Goal: Navigation & Orientation: Find specific page/section

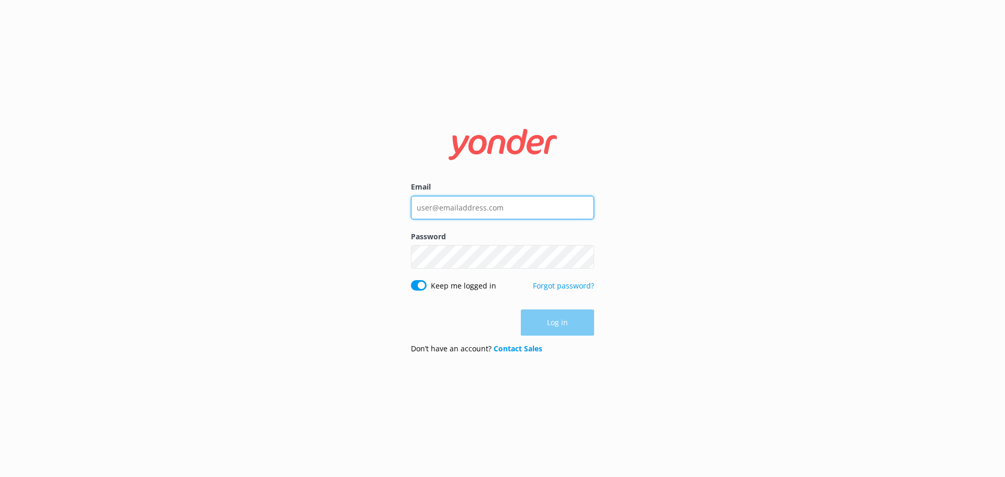
type input "[EMAIL_ADDRESS][DOMAIN_NAME]"
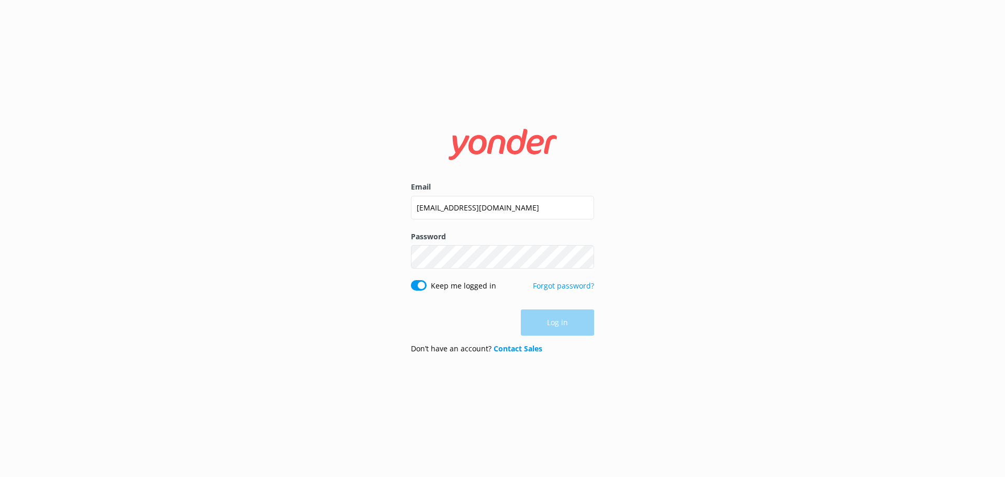
click at [552, 323] on div "Log in" at bounding box center [502, 322] width 183 height 26
click at [580, 325] on button "Log in" at bounding box center [557, 323] width 73 height 26
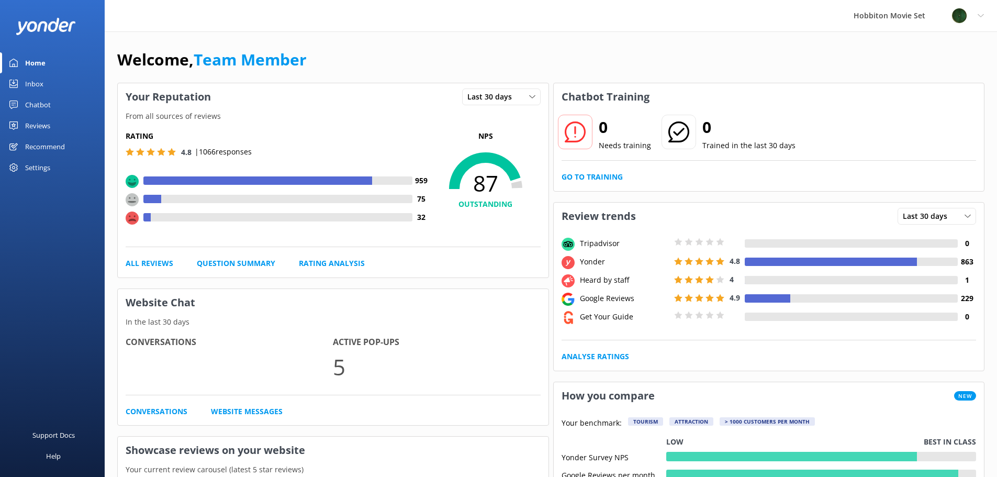
click at [40, 105] on div "Chatbot" at bounding box center [38, 104] width 26 height 21
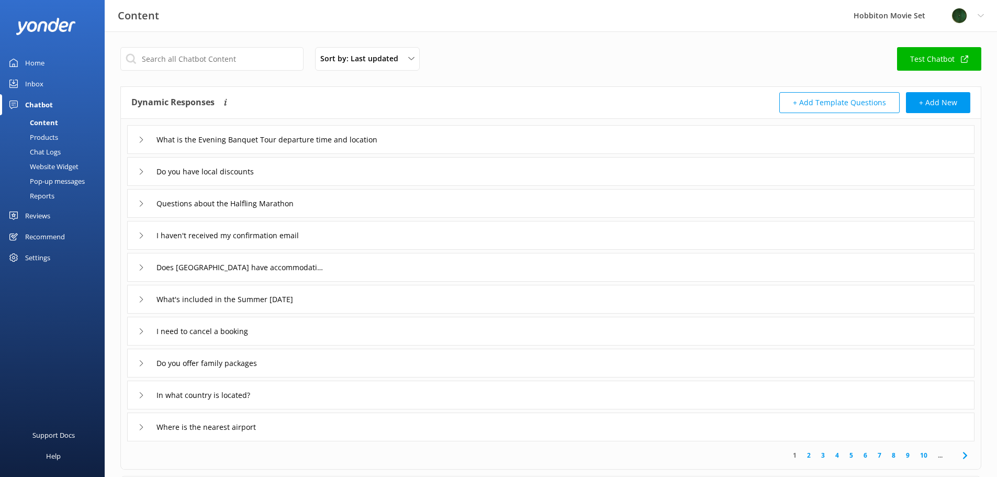
click at [36, 210] on div "Reviews" at bounding box center [37, 215] width 25 height 21
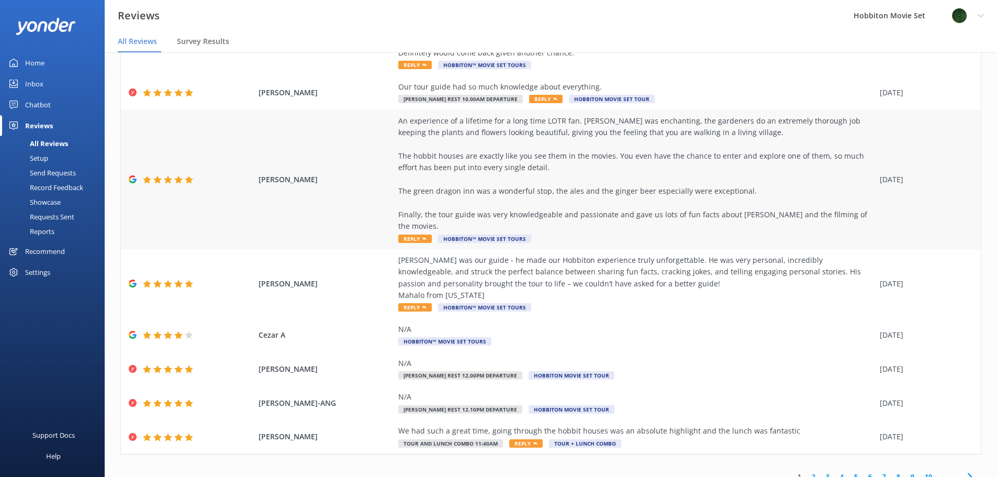
scroll to position [21, 0]
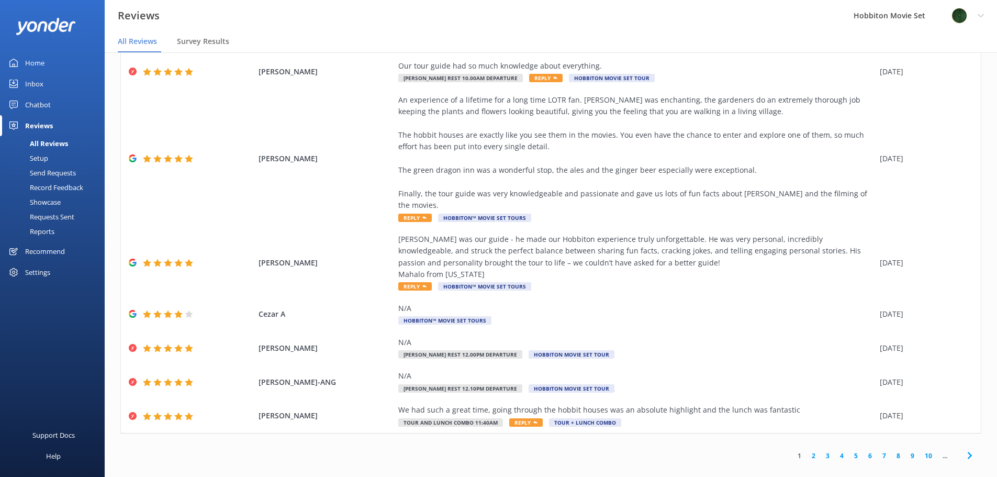
click at [807, 451] on link "2" at bounding box center [814, 456] width 14 height 10
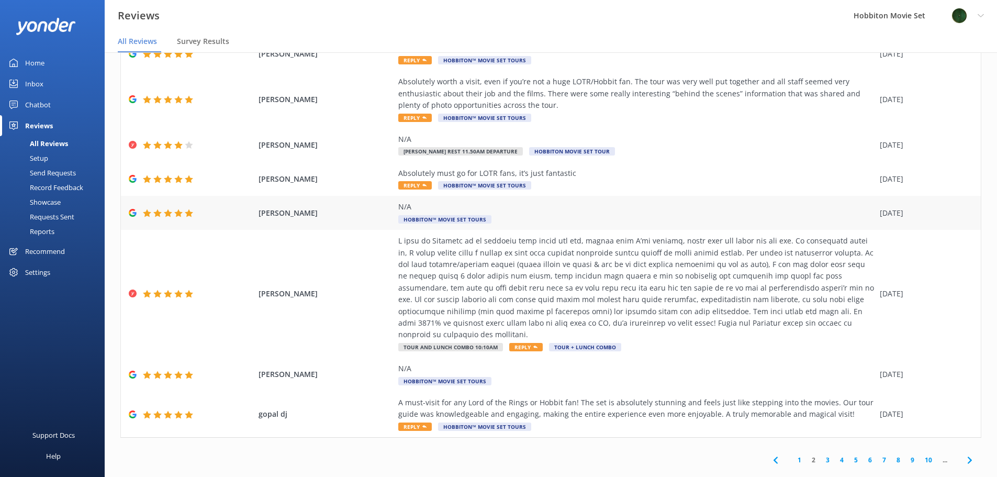
scroll to position [130, 0]
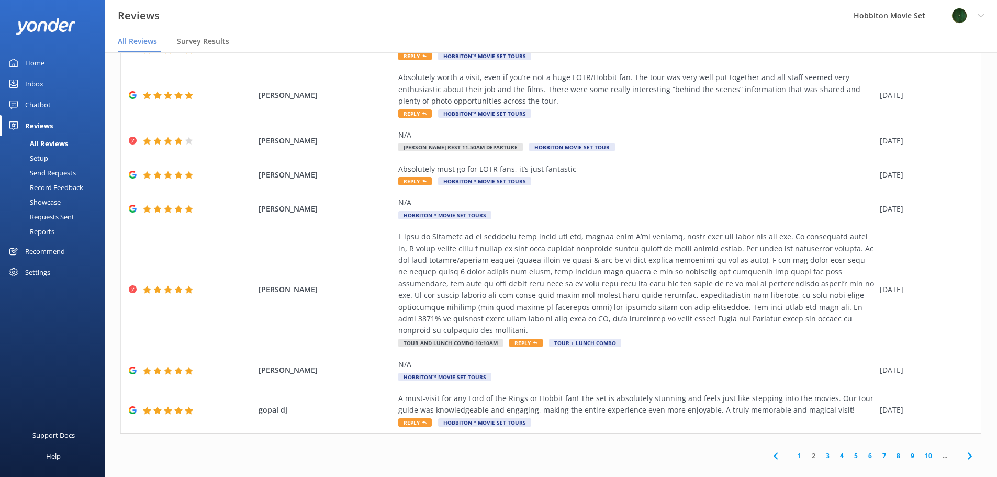
click at [821, 451] on link "3" at bounding box center [828, 456] width 14 height 10
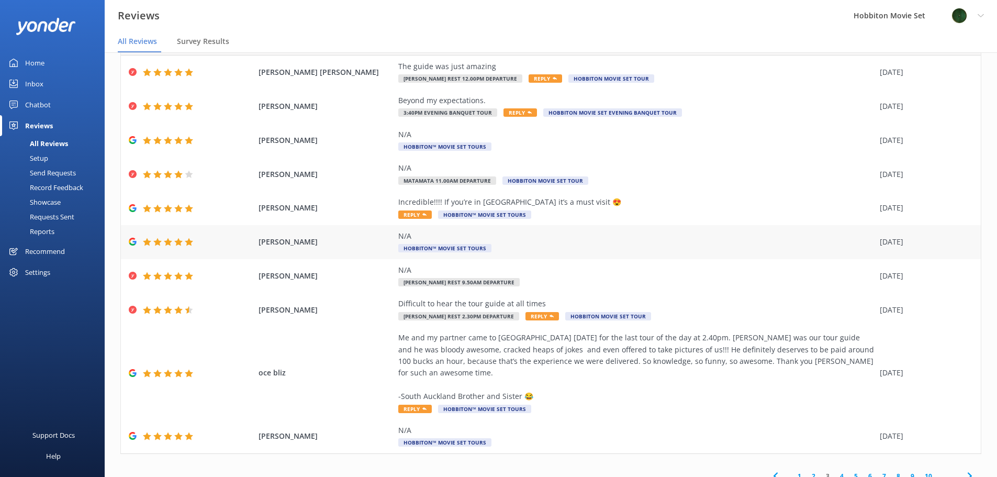
scroll to position [60, 0]
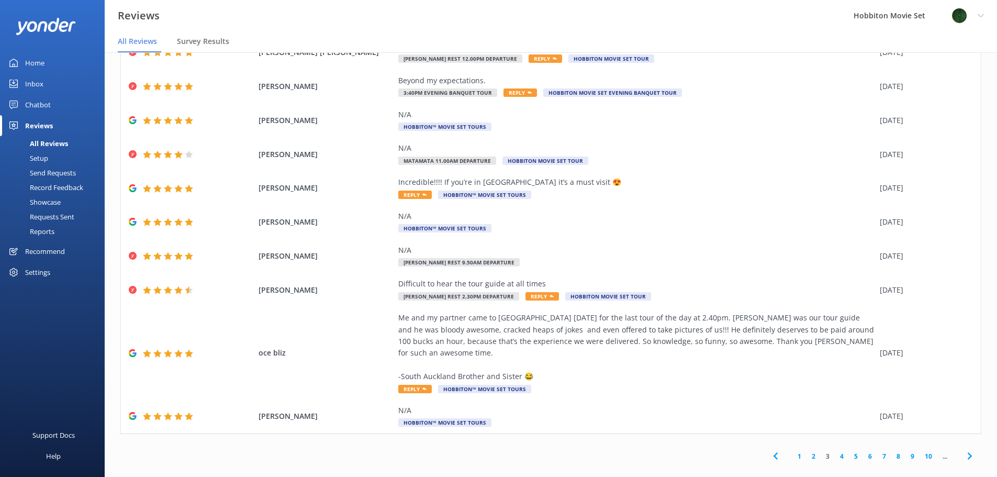
click at [835, 451] on link "4" at bounding box center [842, 456] width 14 height 10
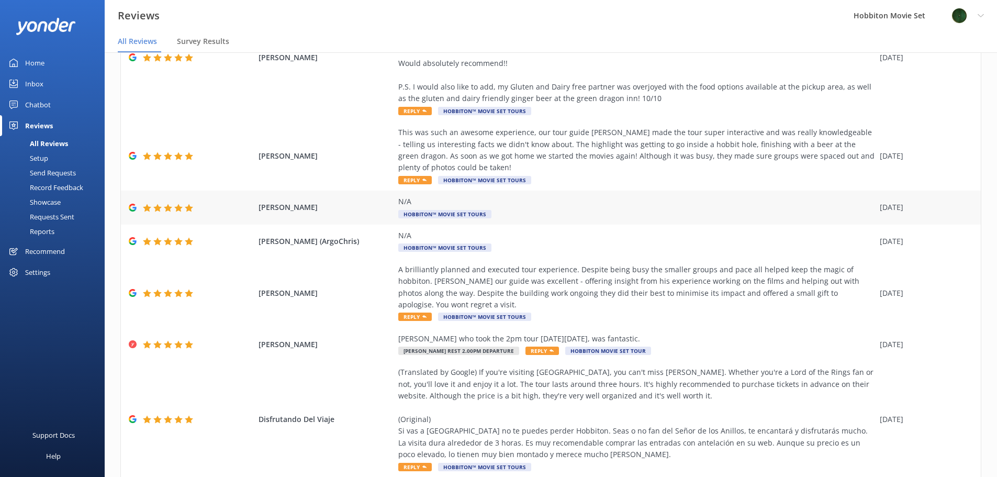
scroll to position [306, 0]
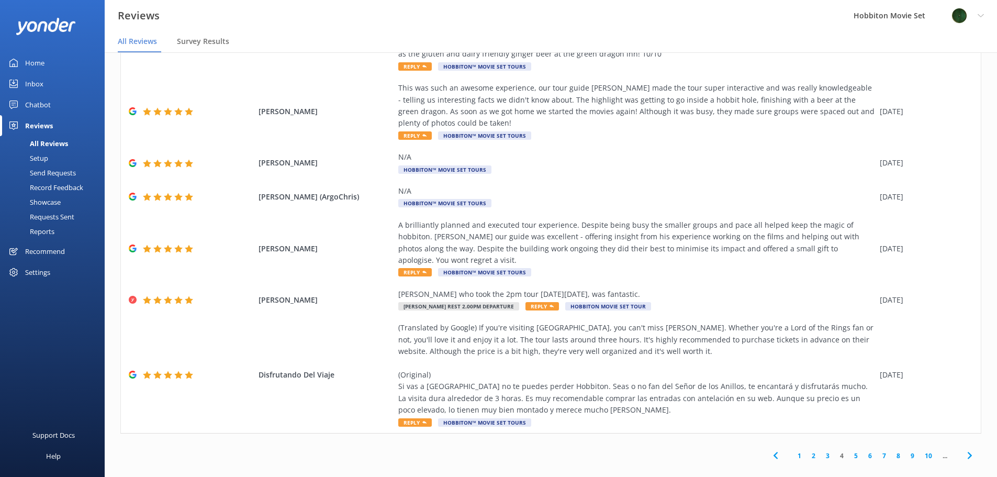
click at [849, 451] on link "5" at bounding box center [856, 456] width 14 height 10
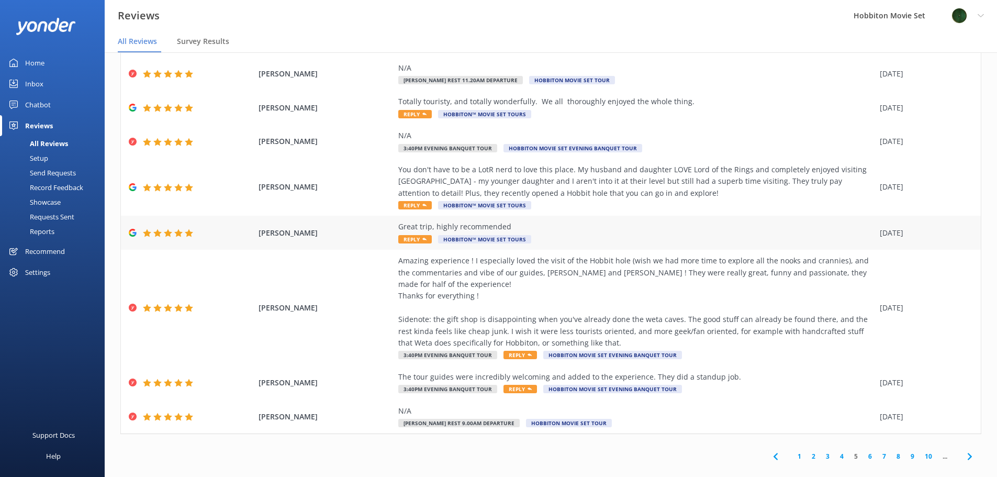
scroll to position [107, 0]
click at [863, 451] on link "6" at bounding box center [870, 456] width 14 height 10
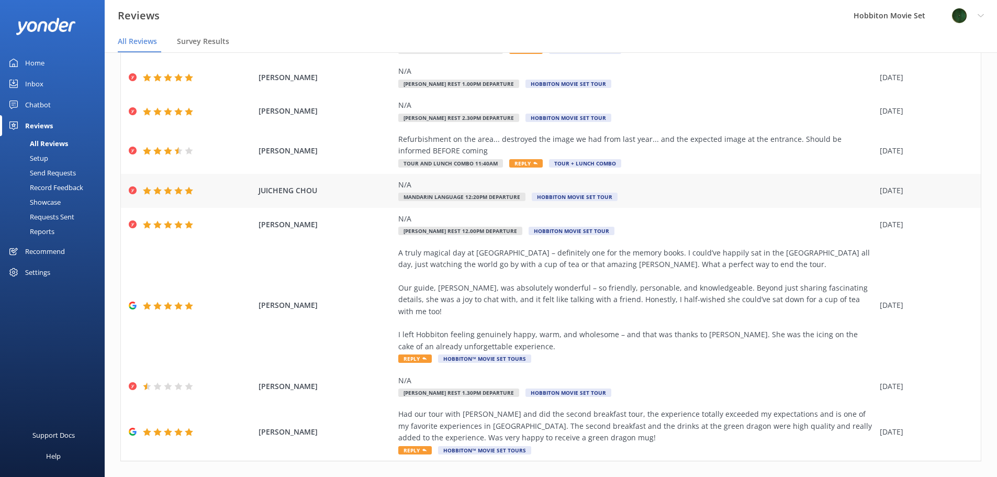
scroll to position [154, 0]
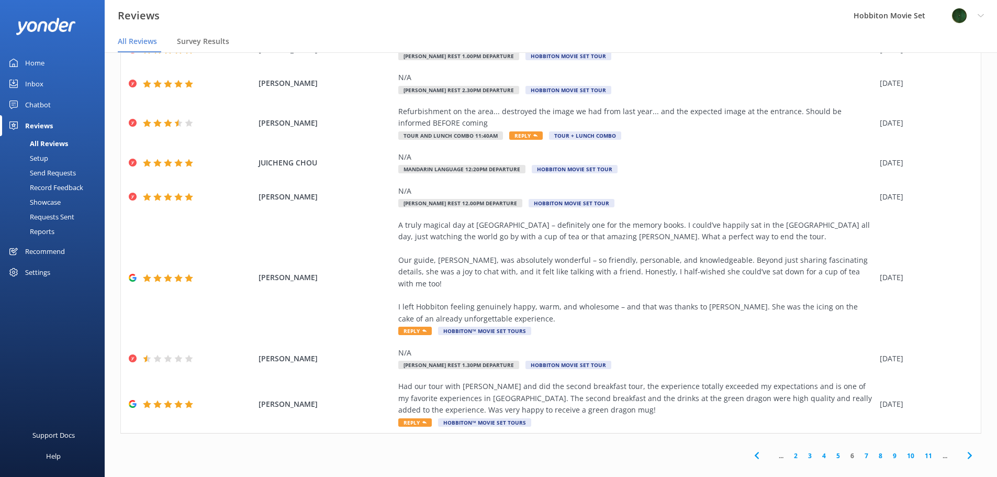
click at [859, 451] on link "7" at bounding box center [866, 456] width 14 height 10
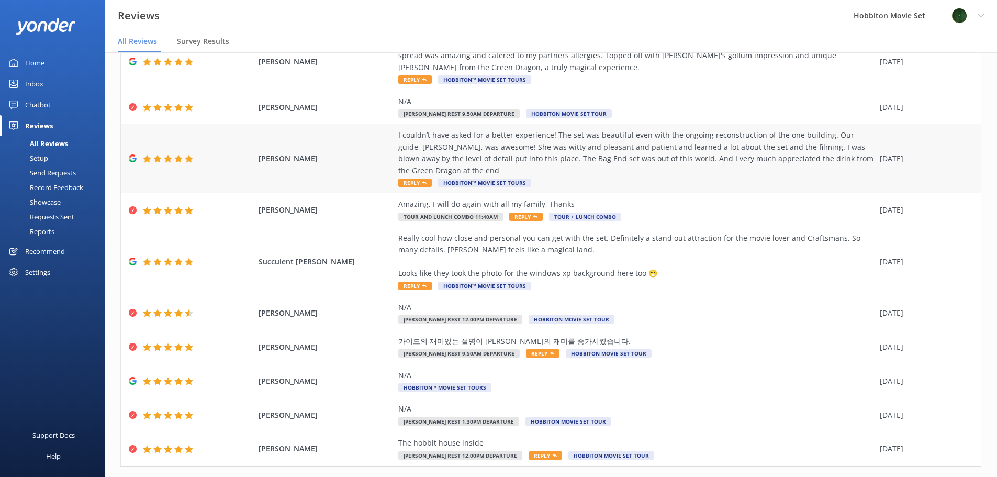
scroll to position [95, 0]
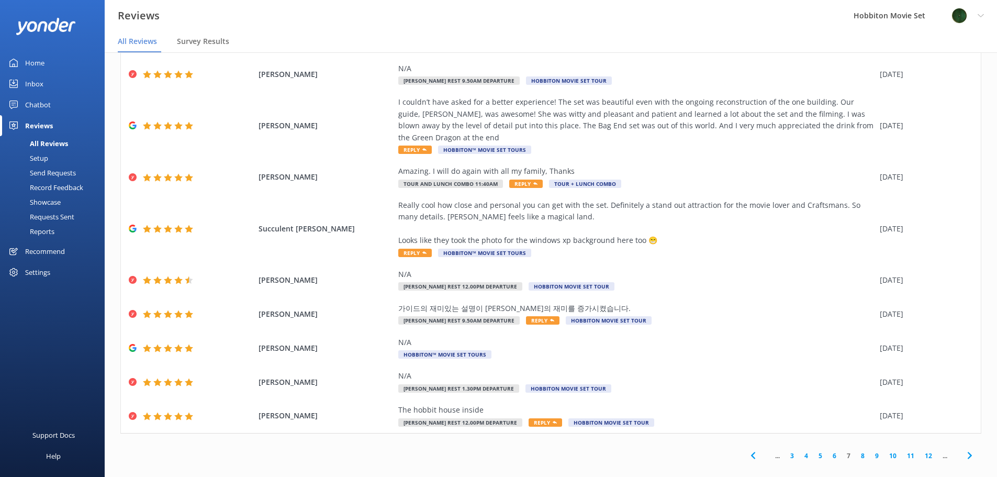
click at [857, 451] on link "8" at bounding box center [863, 456] width 14 height 10
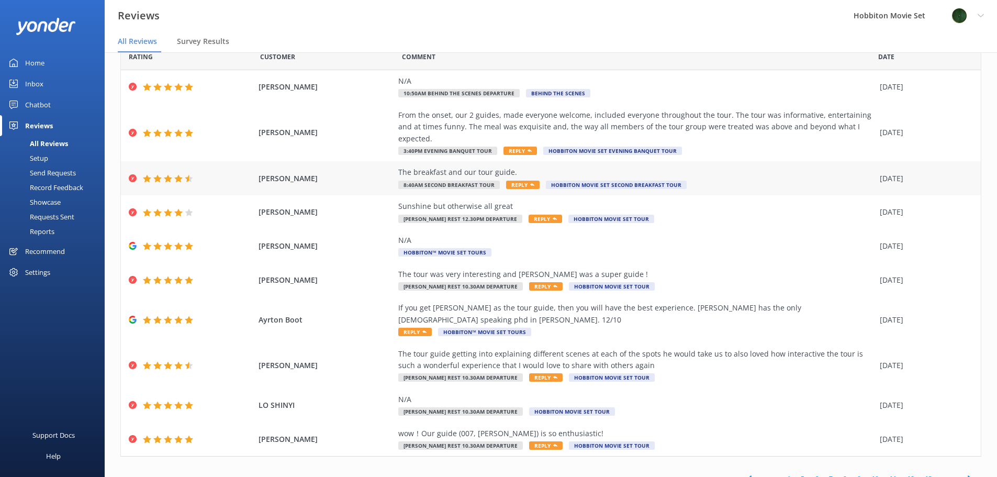
scroll to position [37, 0]
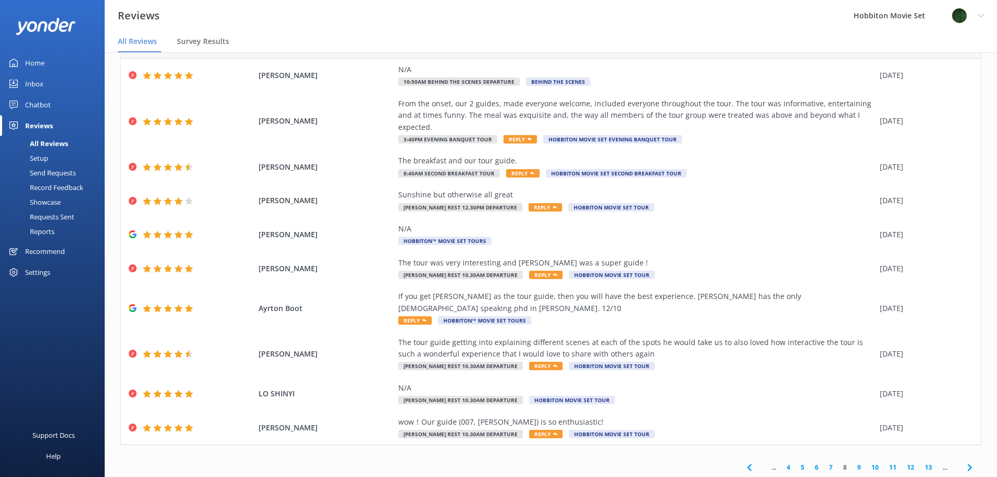
click at [852, 462] on link "9" at bounding box center [859, 467] width 14 height 10
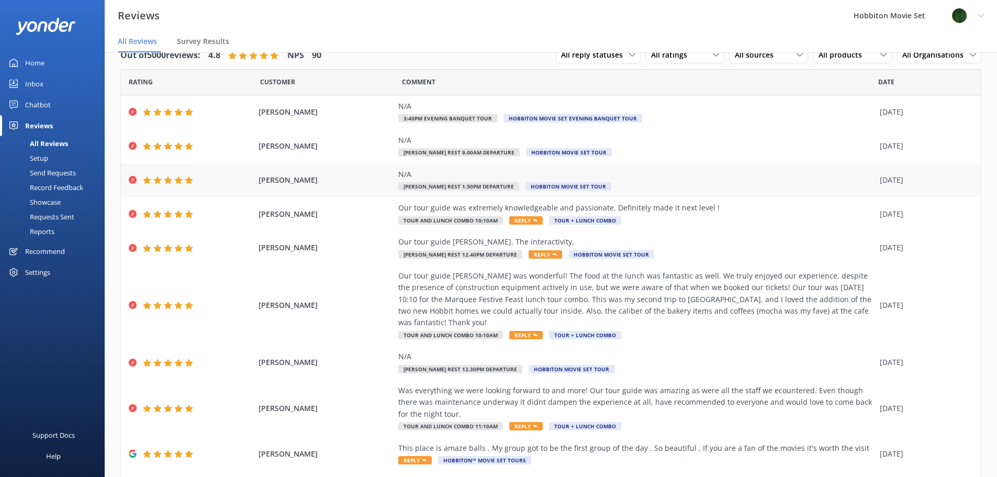
scroll to position [72, 0]
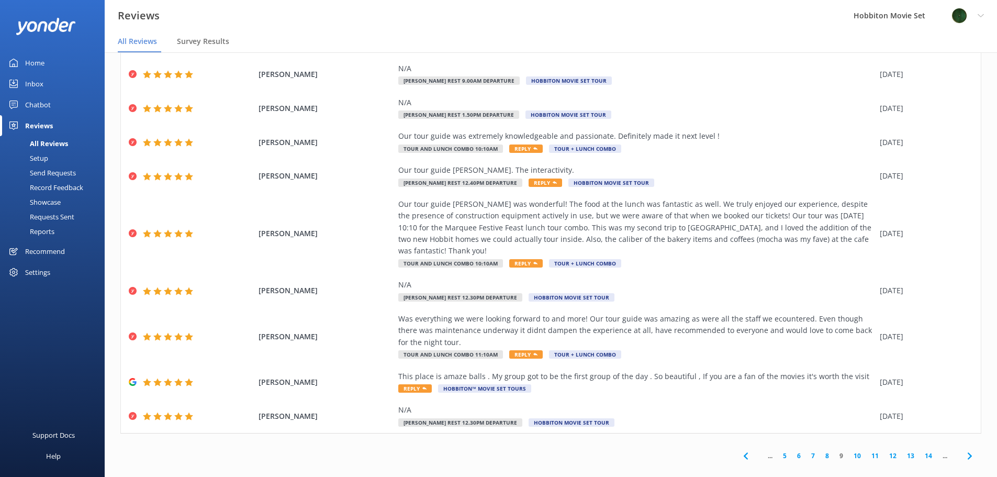
click at [848, 451] on link "10" at bounding box center [857, 456] width 18 height 10
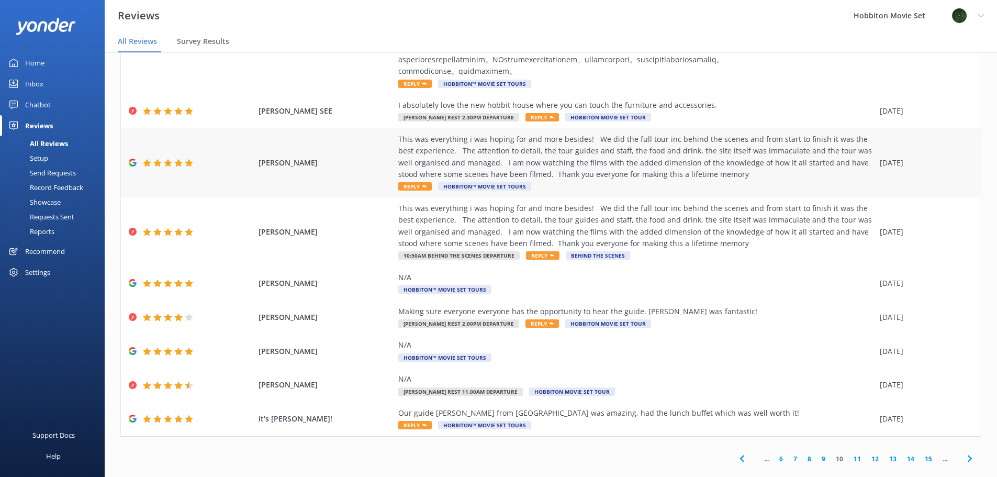
scroll to position [212, 0]
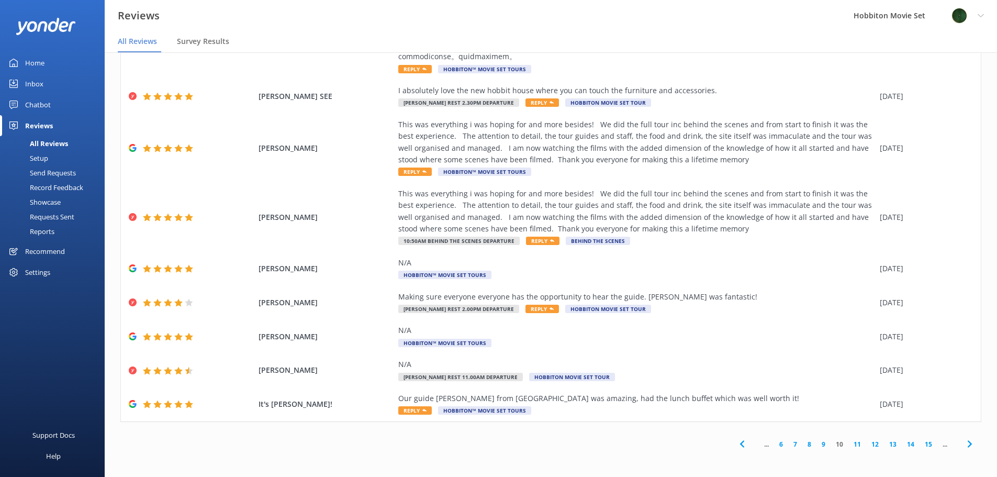
click at [848, 443] on link "11" at bounding box center [857, 444] width 18 height 10
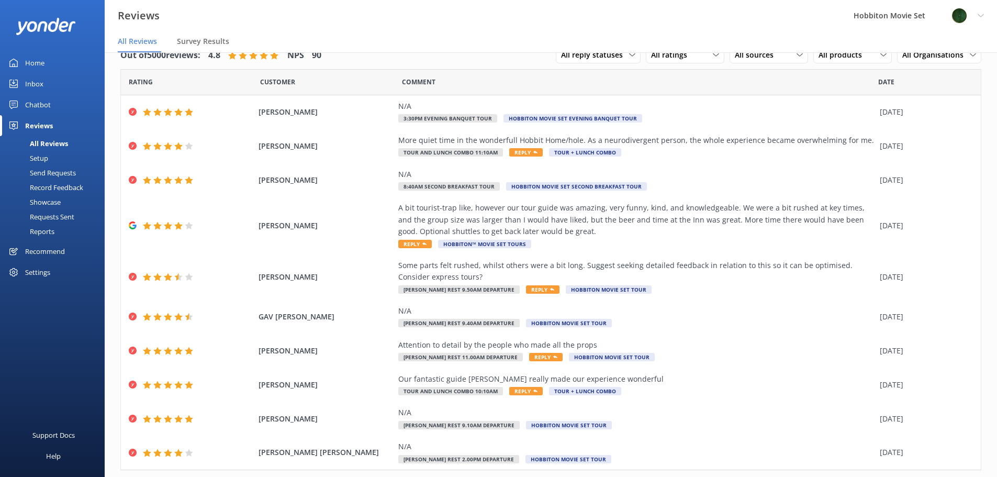
click at [32, 124] on div "Reviews" at bounding box center [39, 125] width 28 height 21
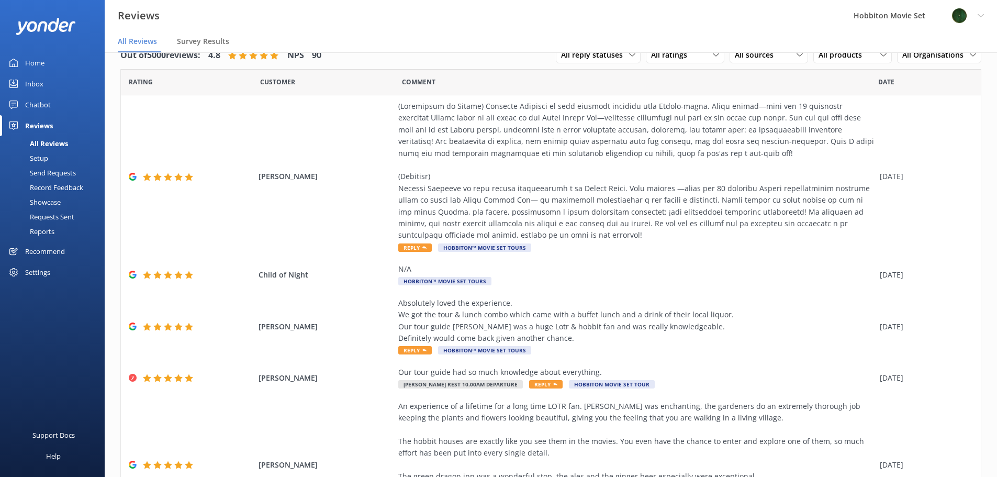
click at [30, 82] on div "Inbox" at bounding box center [34, 83] width 18 height 21
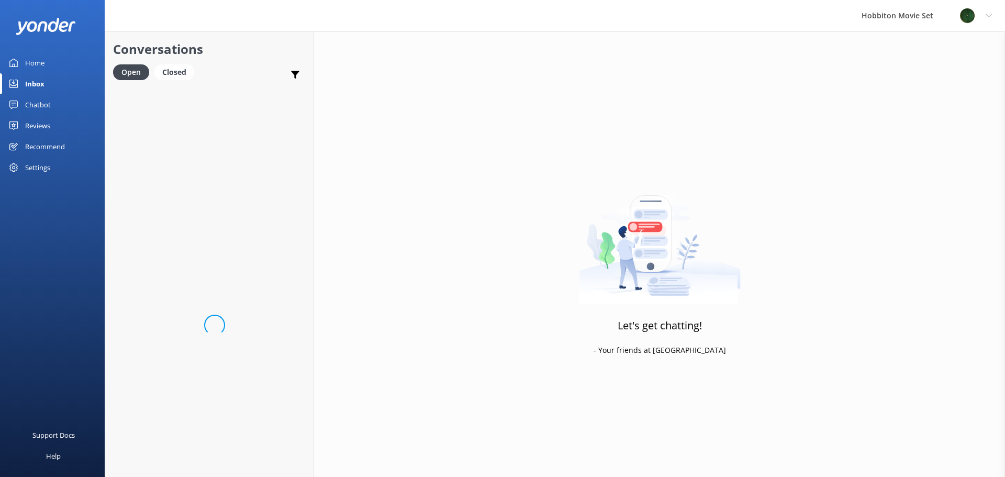
click at [41, 105] on div "Chatbot" at bounding box center [38, 104] width 26 height 21
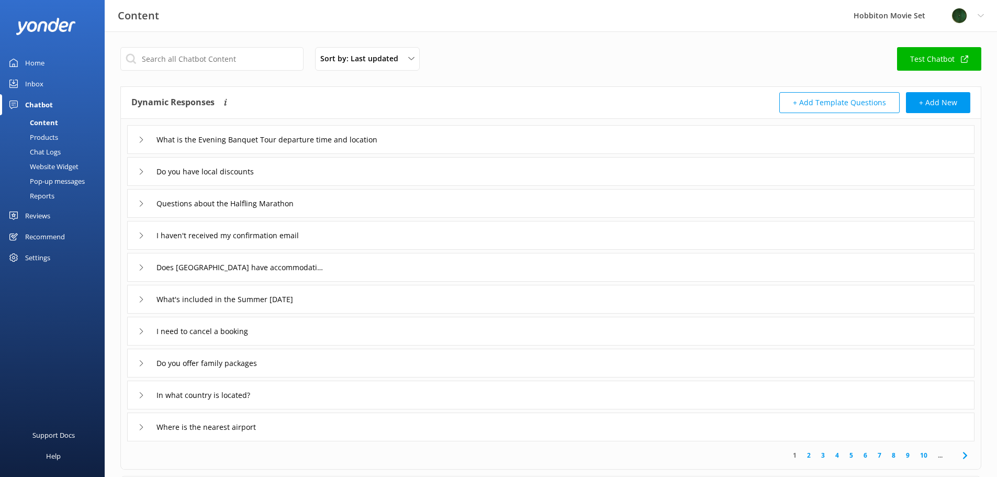
click at [34, 101] on div "Chatbot" at bounding box center [39, 104] width 28 height 21
click at [37, 84] on div "Inbox" at bounding box center [34, 83] width 18 height 21
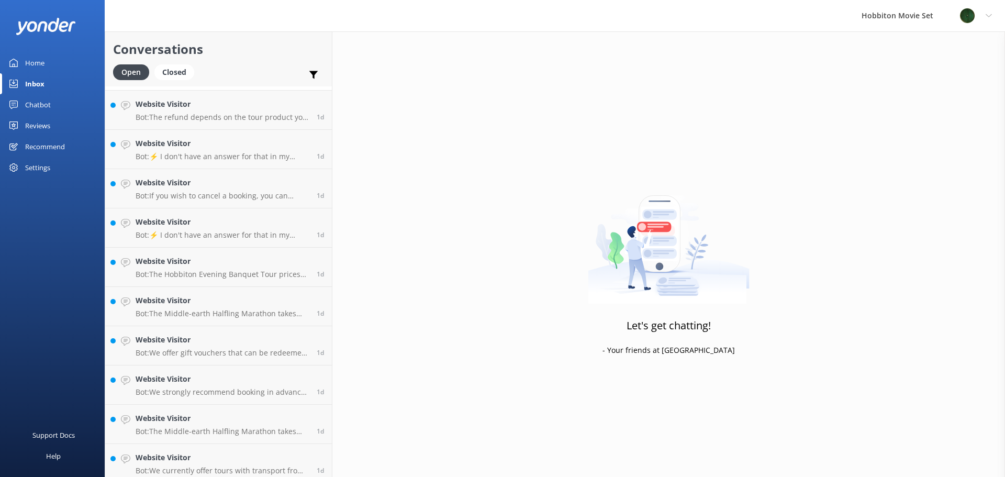
scroll to position [2201, 0]
